Goal: Complete application form

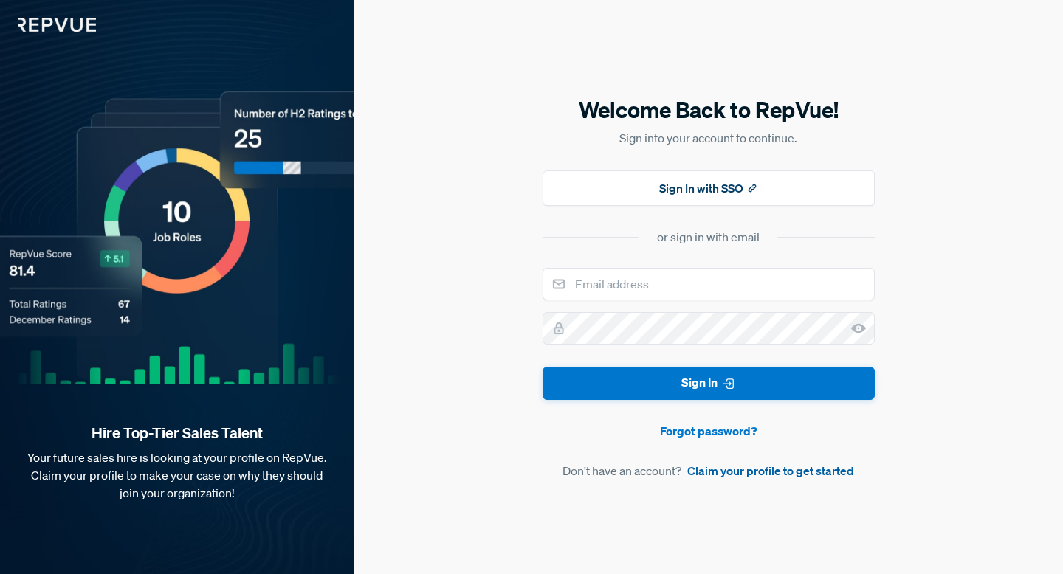
click at [745, 472] on link "Claim your profile to get started" at bounding box center [770, 471] width 167 height 18
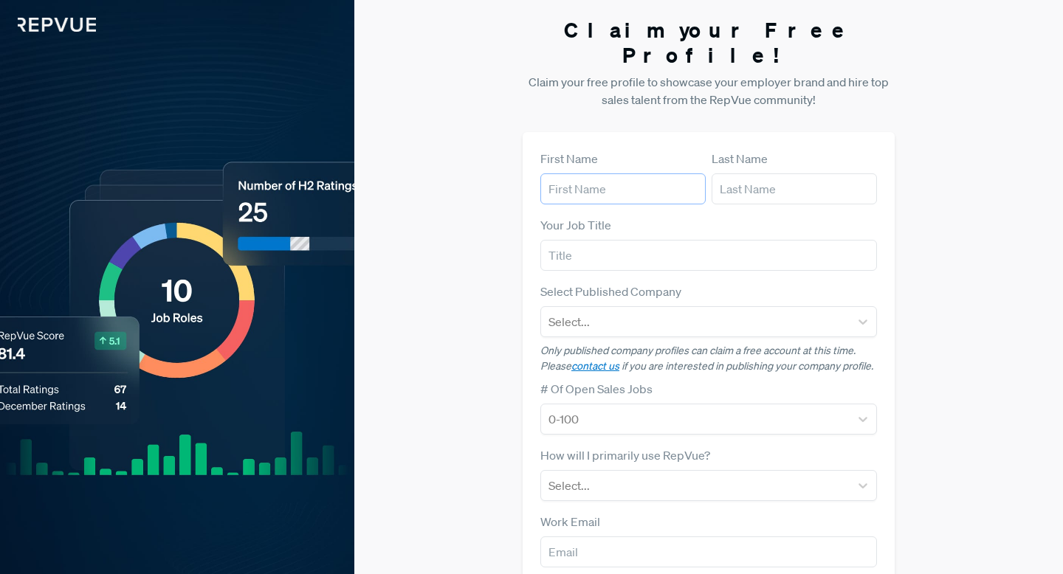
click at [646, 173] on input "text" at bounding box center [622, 188] width 165 height 31
type input "[PERSON_NAME]"
type input "N/A"
type input "[EMAIL_ADDRESS][DOMAIN_NAME]"
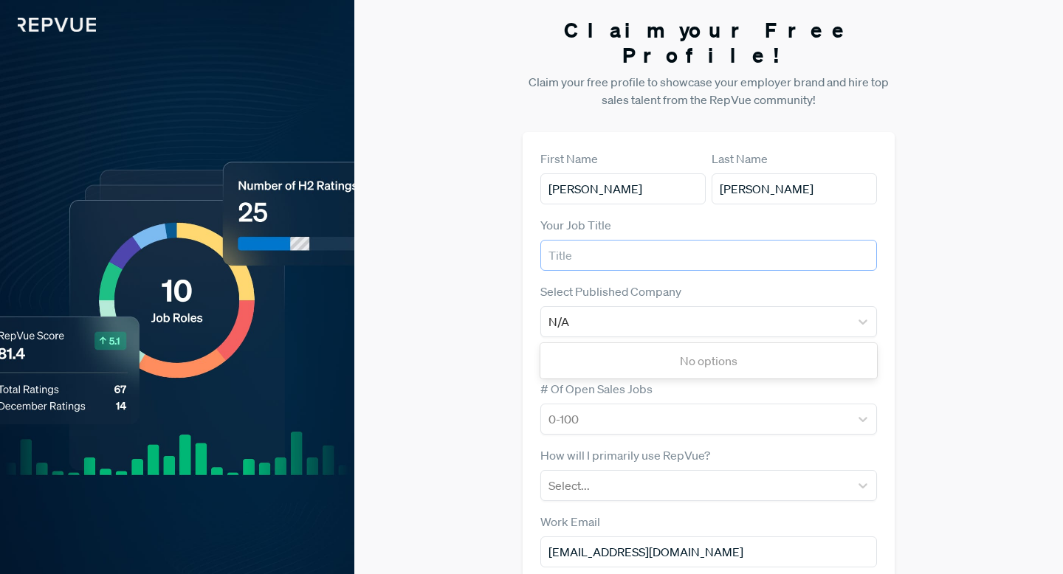
click at [625, 240] on input "text" at bounding box center [708, 255] width 337 height 31
type input "A"
type input "Senior Account Executive"
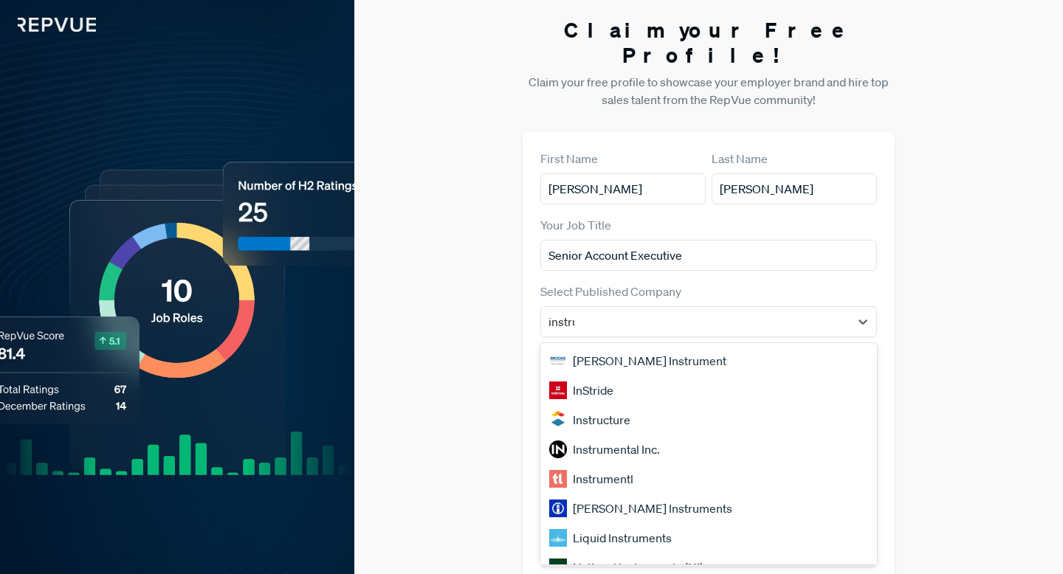
type input "instruct"
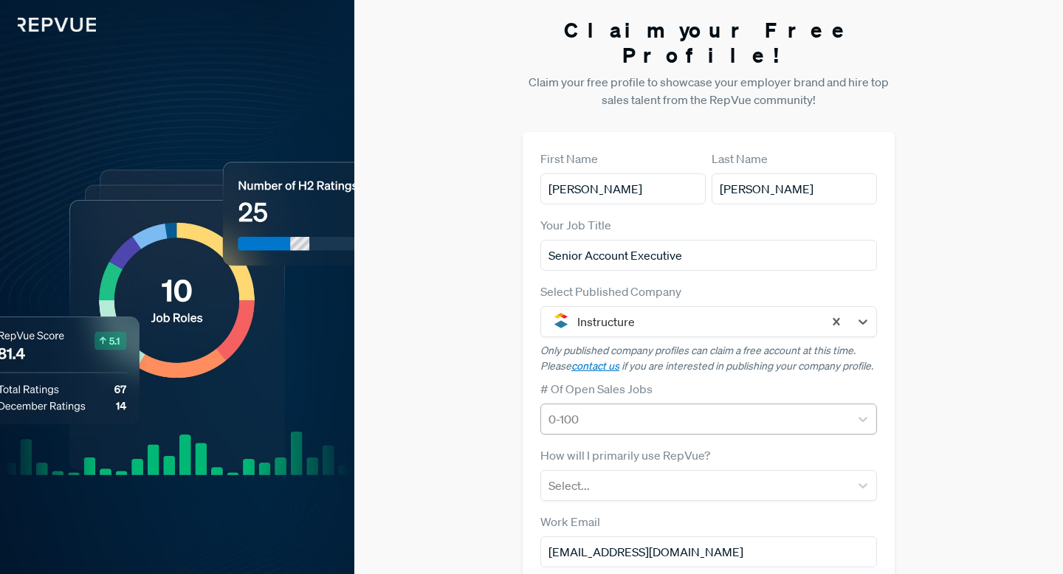
click at [601, 409] on div at bounding box center [695, 419] width 294 height 21
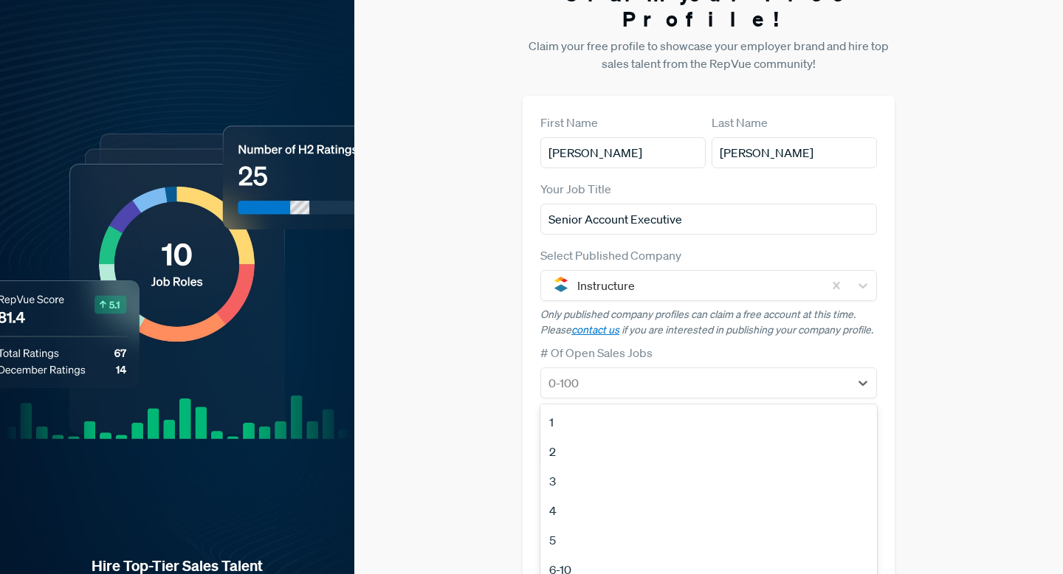
scroll to position [69, 0]
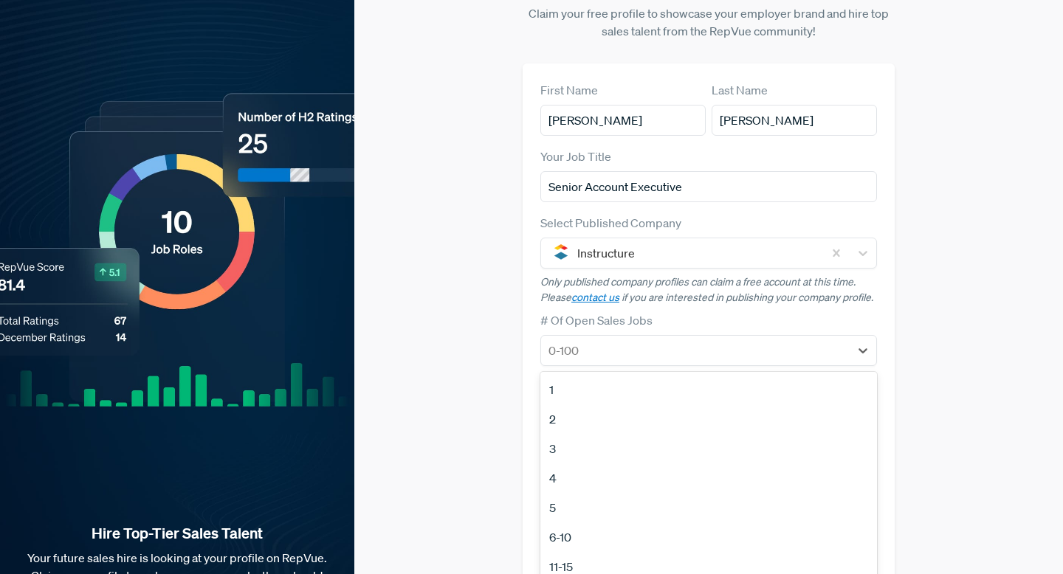
click at [493, 314] on div "Claim your Free Profile! Claim your free profile to showcase your employer bran…" at bounding box center [708, 302] width 709 height 743
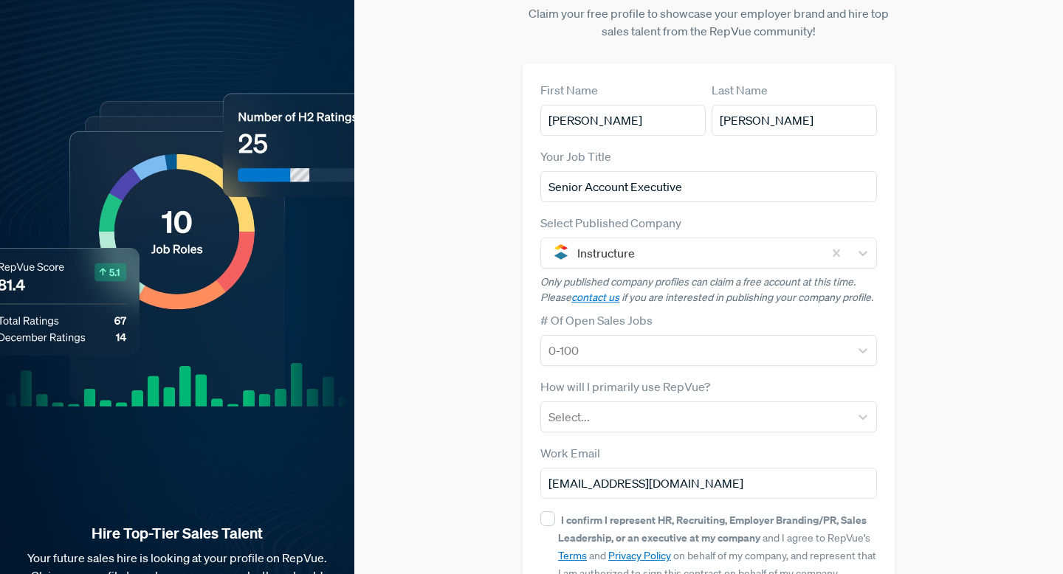
scroll to position [143, 0]
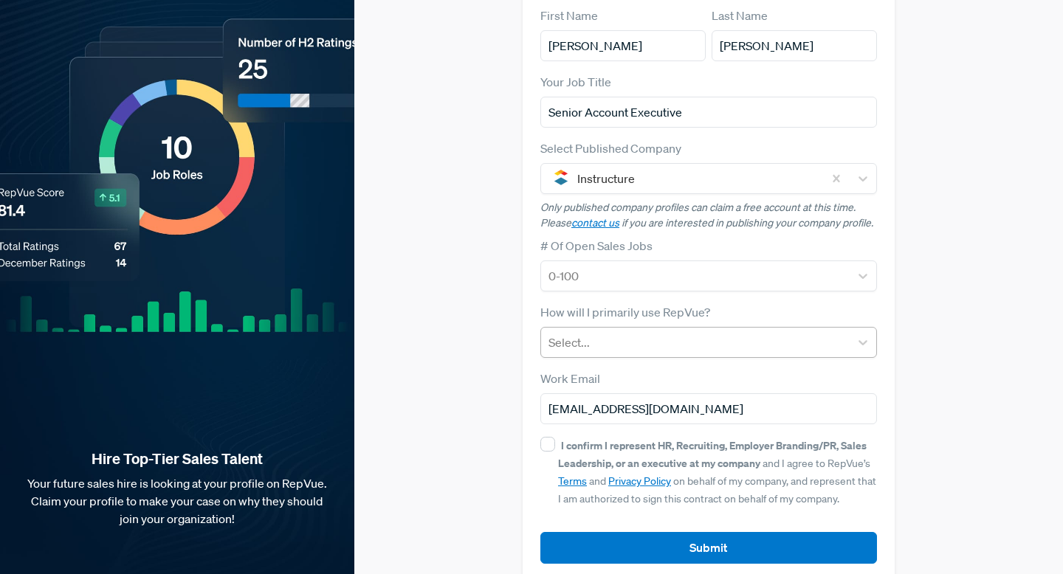
click at [606, 332] on div at bounding box center [695, 342] width 294 height 21
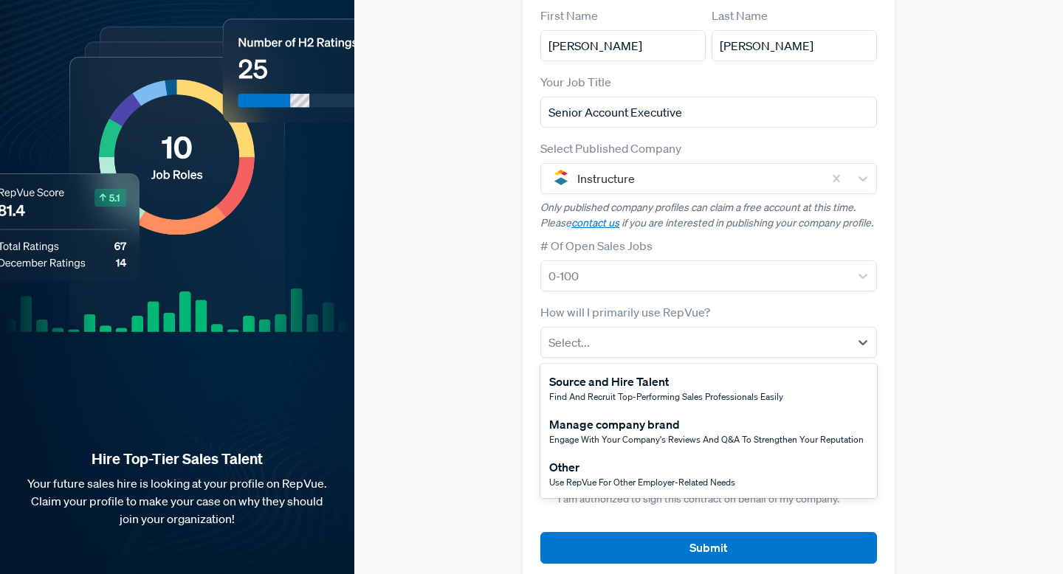
click at [693, 433] on span "Engage with your company's reviews and Q&A to strengthen your reputation" at bounding box center [706, 439] width 314 height 13
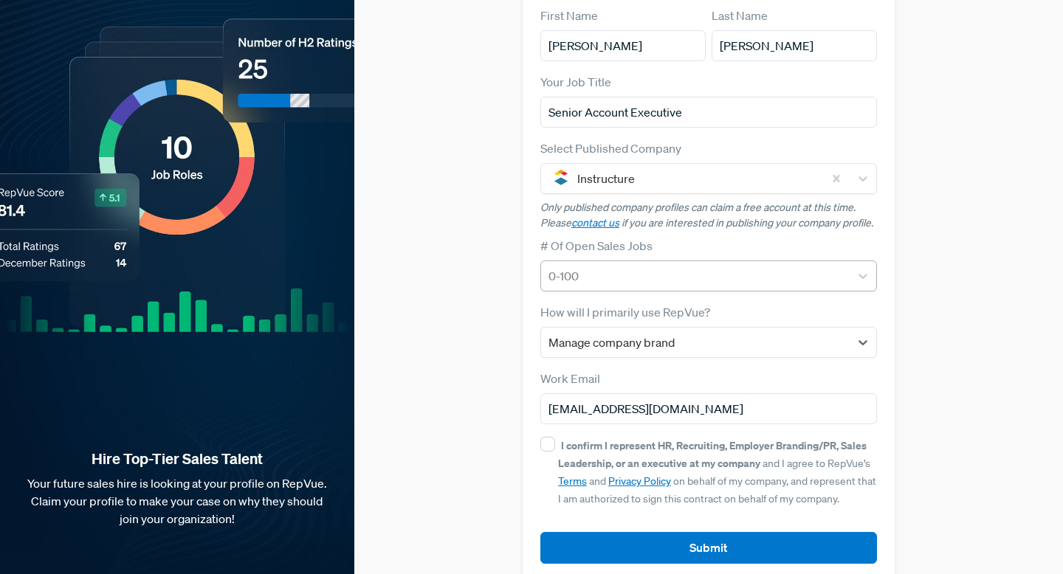
click at [622, 266] on div at bounding box center [695, 276] width 294 height 21
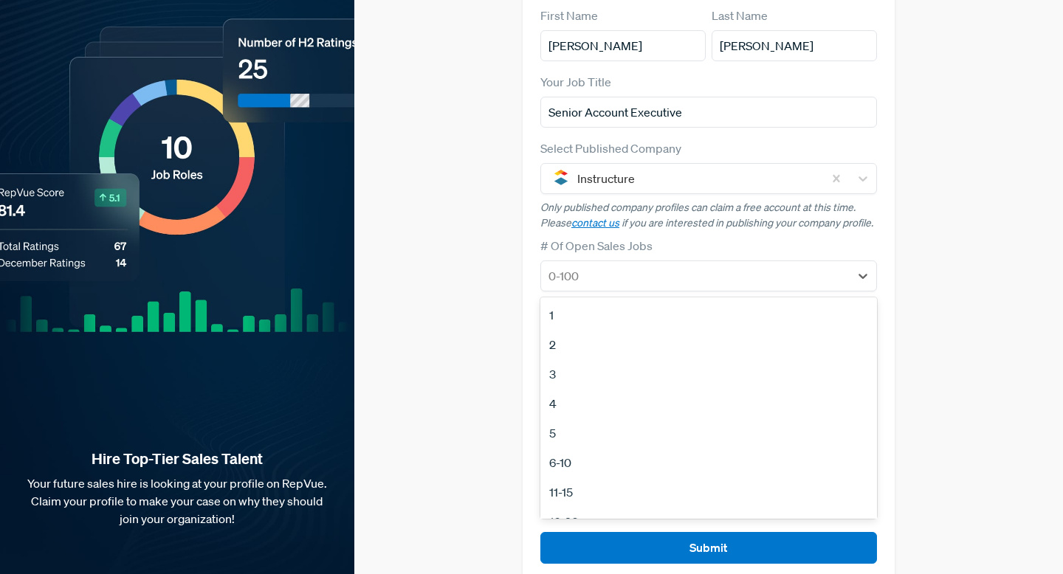
click at [430, 320] on div "Claim your Free Profile! Claim your free profile to showcase your employer bran…" at bounding box center [708, 228] width 709 height 743
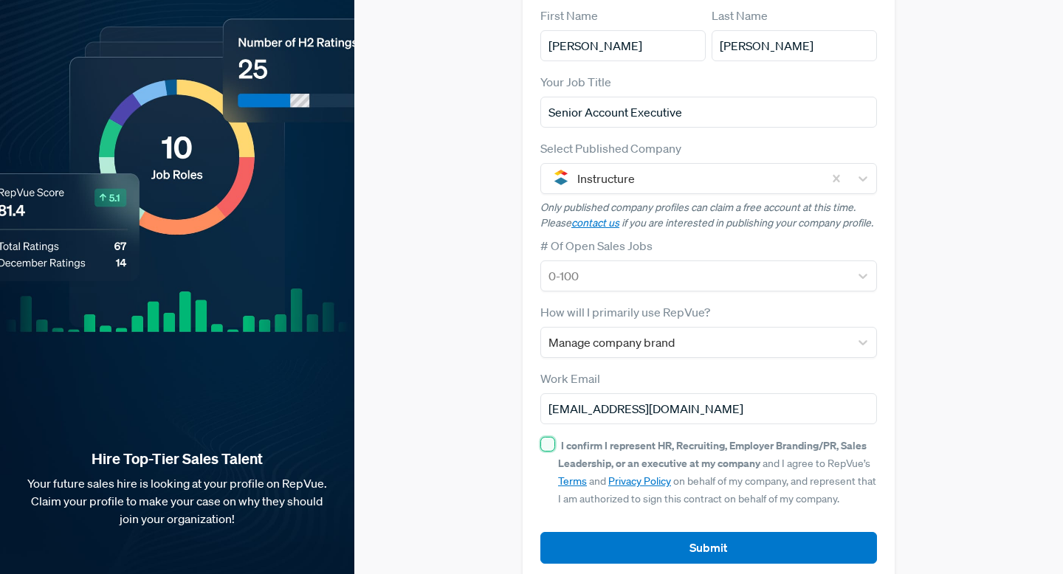
click at [540, 437] on input "I confirm I represent HR, Recruiting, Employer Branding/PR, Sales Leadership, o…" at bounding box center [547, 444] width 15 height 15
checkbox input "true"
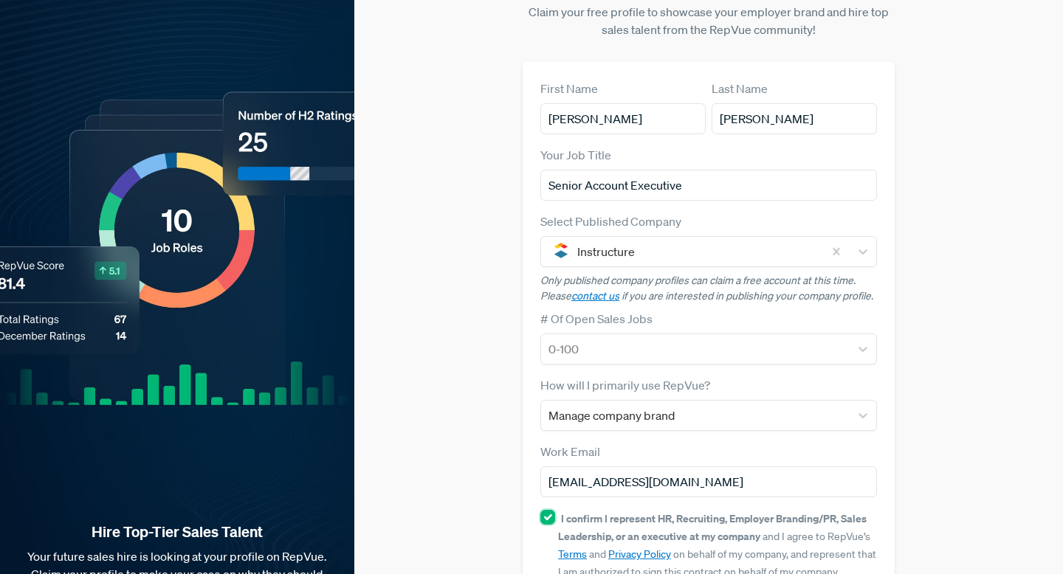
scroll to position [89, 0]
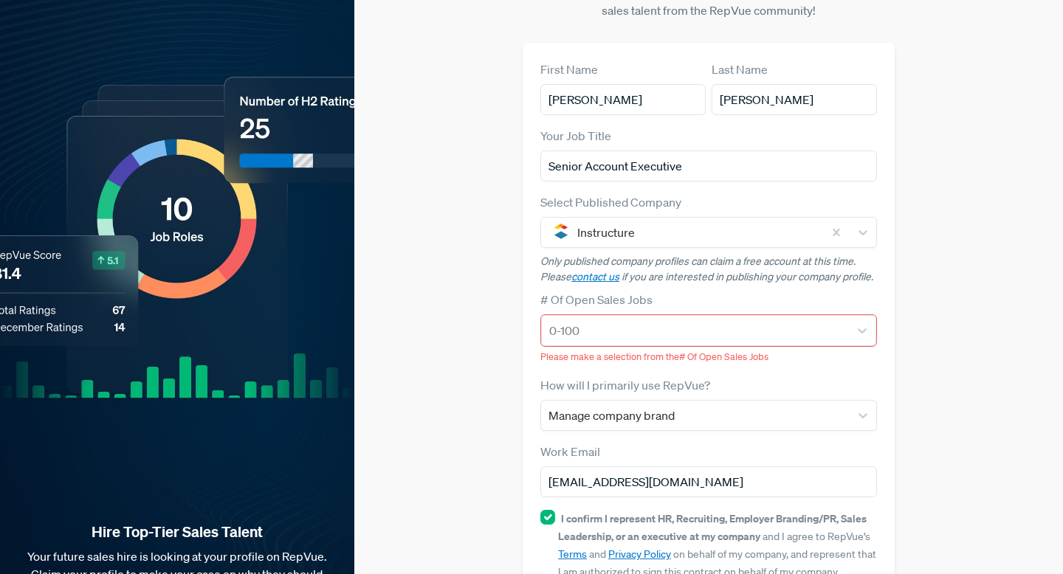
scroll to position [109, 0]
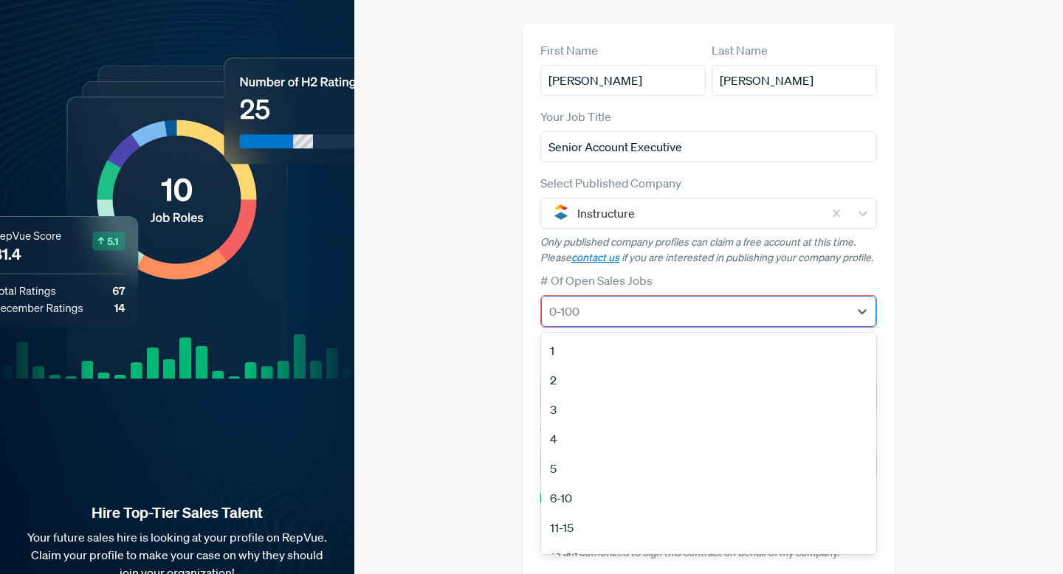
click at [655, 301] on div at bounding box center [695, 311] width 292 height 21
click at [610, 484] on div "6-10" at bounding box center [708, 499] width 335 height 30
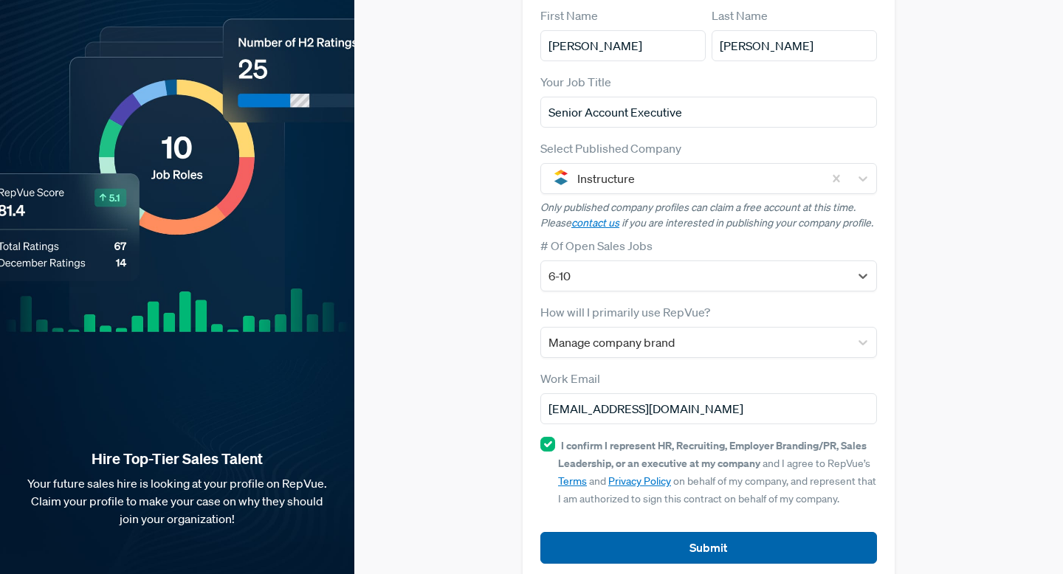
click at [647, 532] on button "Submit" at bounding box center [708, 548] width 337 height 32
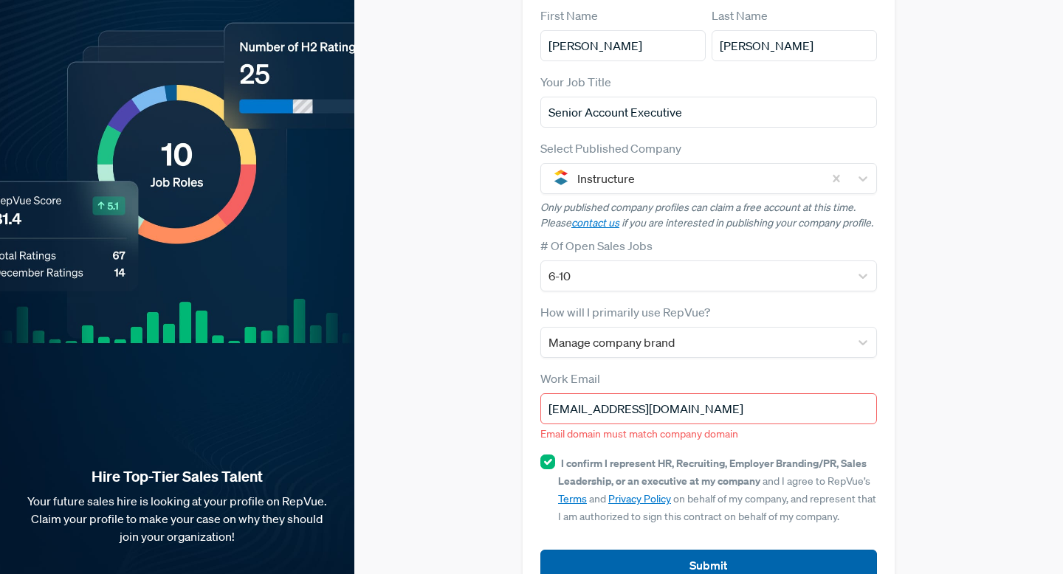
scroll to position [161, 0]
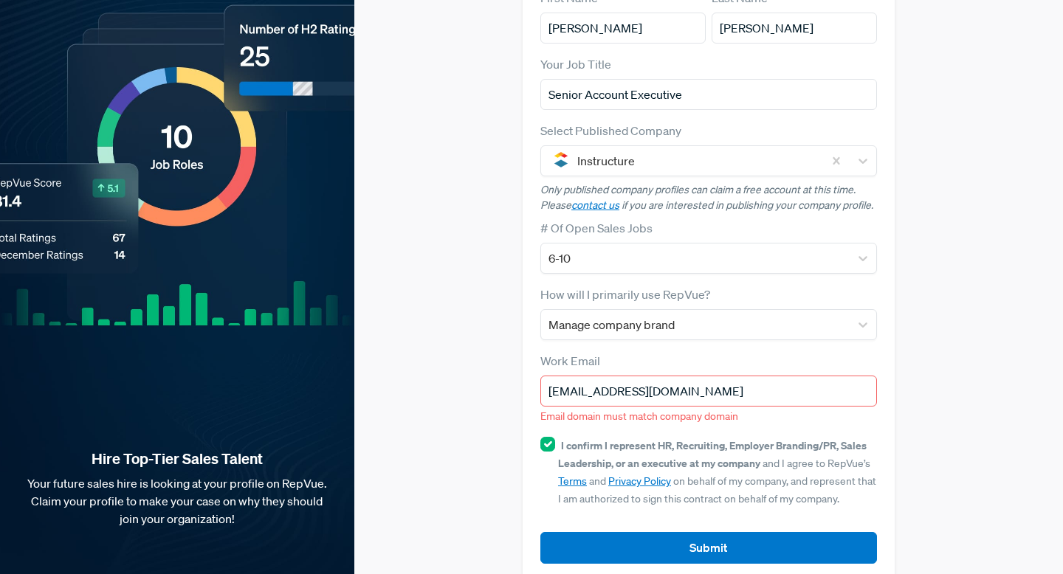
click at [661, 376] on input "[EMAIL_ADDRESS][DOMAIN_NAME]" at bounding box center [708, 391] width 337 height 31
type input "[PERSON_NAME][EMAIL_ADDRESS][PERSON_NAME][DOMAIN_NAME]"
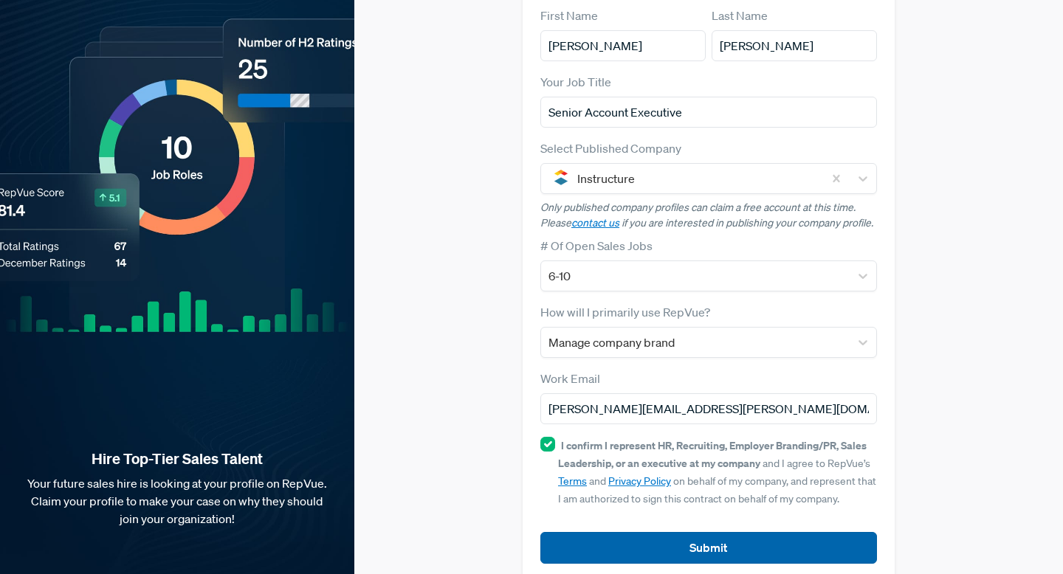
click at [676, 532] on button "Submit" at bounding box center [708, 548] width 337 height 32
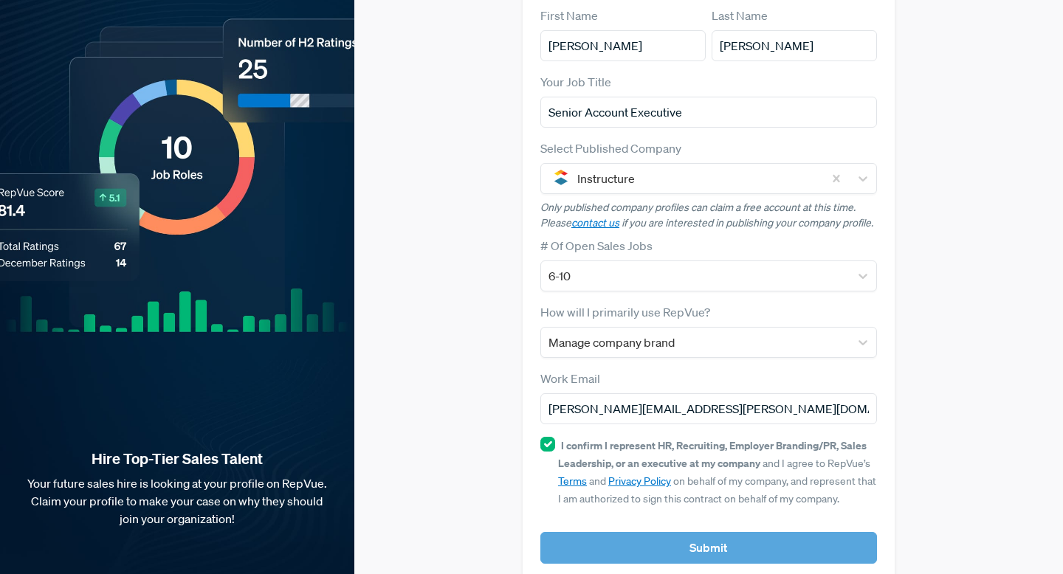
scroll to position [0, 0]
